Goal: Find specific page/section: Find specific page/section

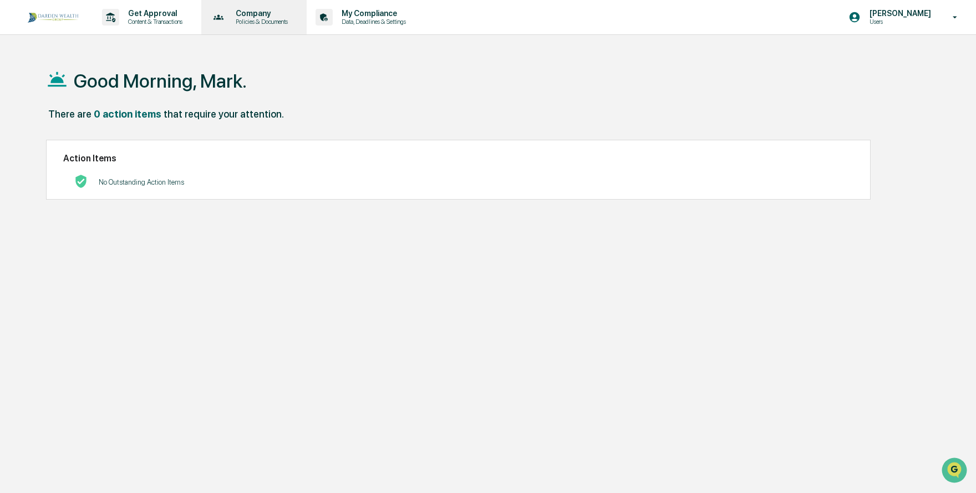
click at [273, 22] on p "Policies & Documents" at bounding box center [260, 22] width 67 height 8
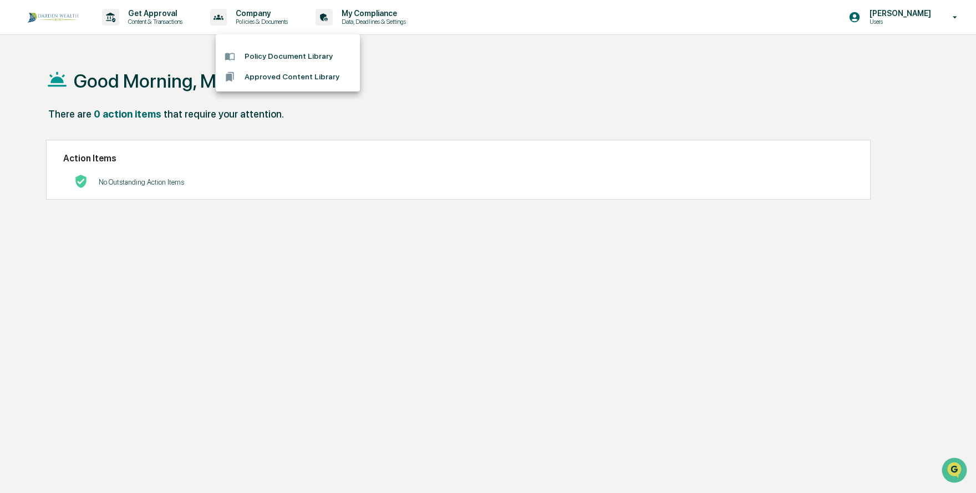
click at [392, 19] on div at bounding box center [488, 246] width 976 height 493
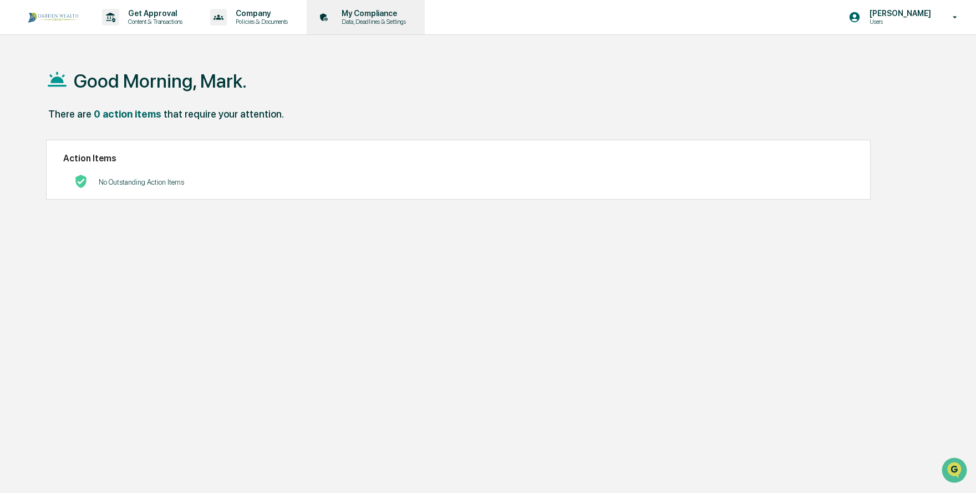
click at [391, 19] on p "Data, Deadlines & Settings" at bounding box center [372, 22] width 79 height 8
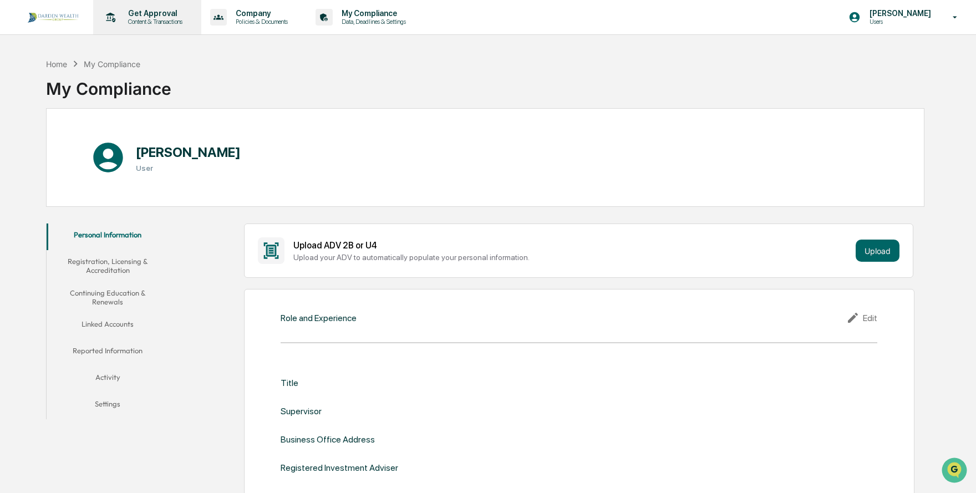
click at [162, 19] on p "Content & Transactions" at bounding box center [153, 22] width 69 height 8
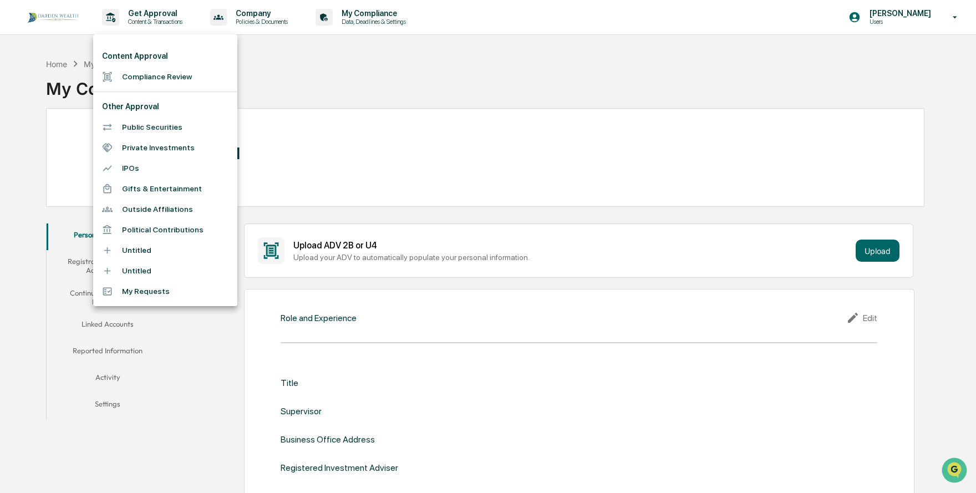
click at [263, 17] on div at bounding box center [488, 246] width 976 height 493
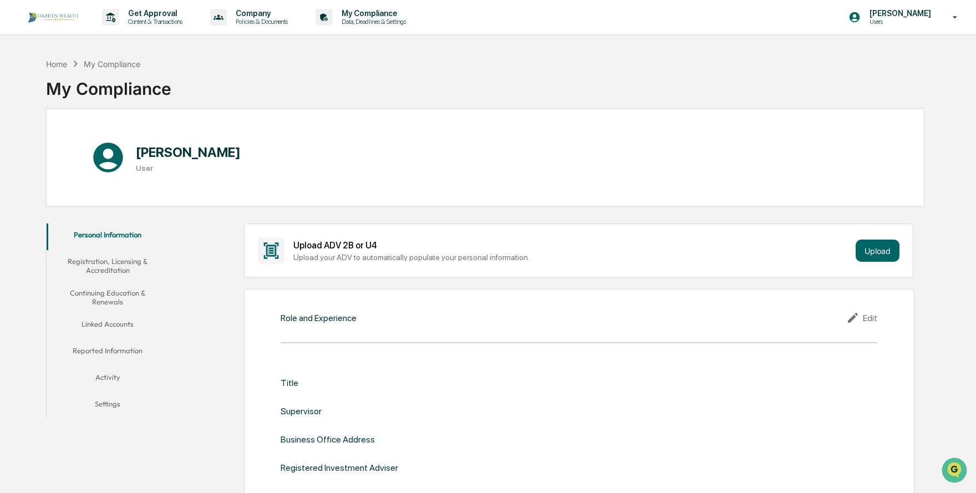
click at [263, 17] on p "Company" at bounding box center [260, 13] width 67 height 9
click at [165, 24] on div at bounding box center [488, 246] width 976 height 493
click at [157, 21] on p "Content & Transactions" at bounding box center [153, 22] width 69 height 8
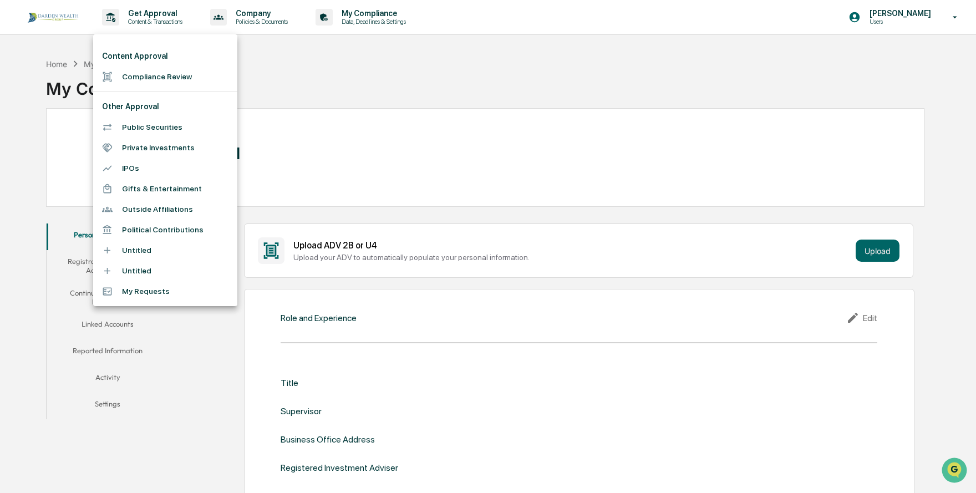
click at [386, 14] on div at bounding box center [488, 246] width 976 height 493
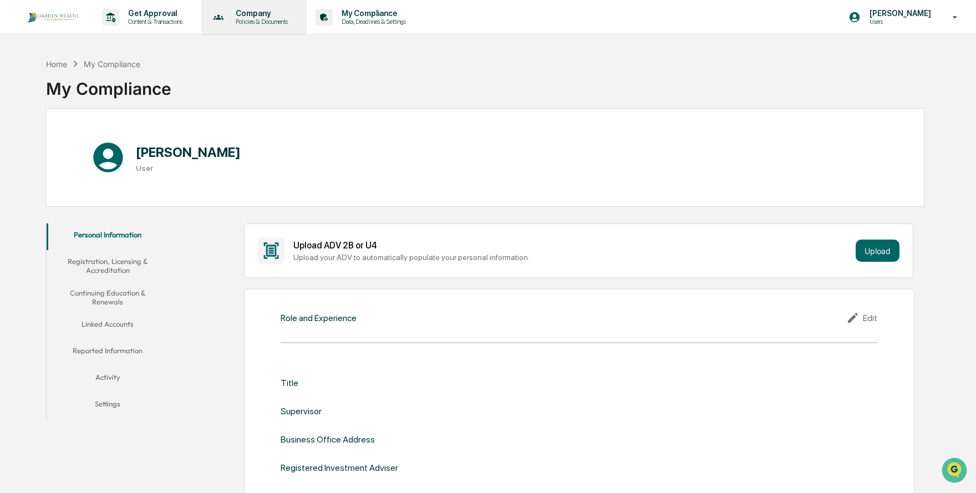
click at [282, 21] on p "Policies & Documents" at bounding box center [260, 22] width 67 height 8
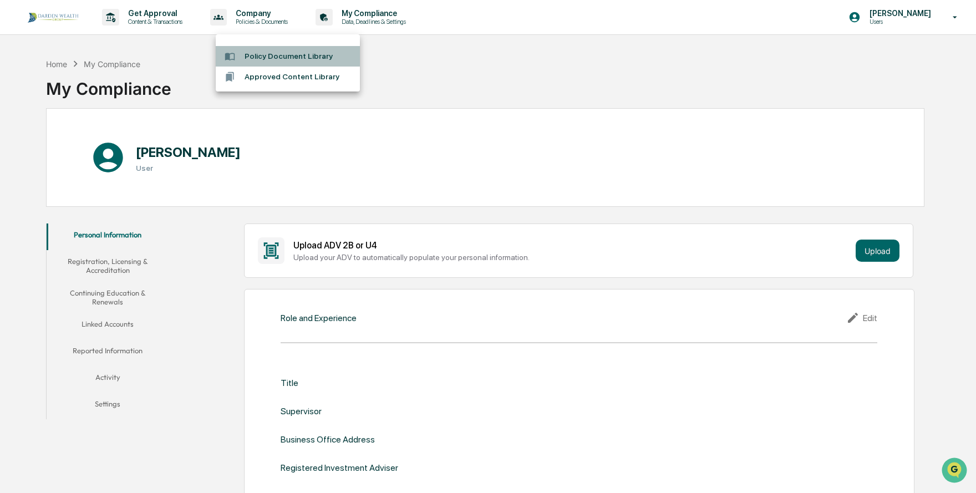
click at [280, 58] on li "Policy Document Library" at bounding box center [288, 56] width 144 height 21
